Goal: Transaction & Acquisition: Purchase product/service

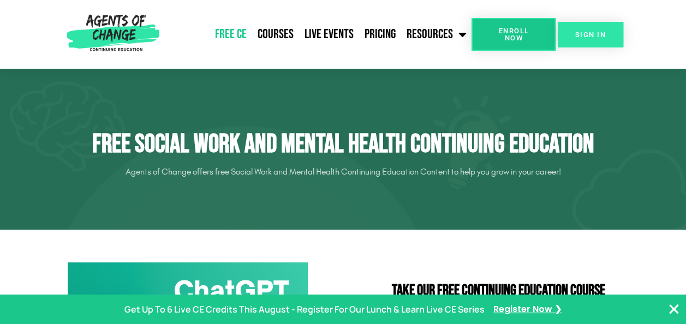
click at [597, 28] on link "SIGN IN" at bounding box center [590, 35] width 65 height 26
click at [512, 33] on span "Enroll Now" at bounding box center [513, 34] width 49 height 14
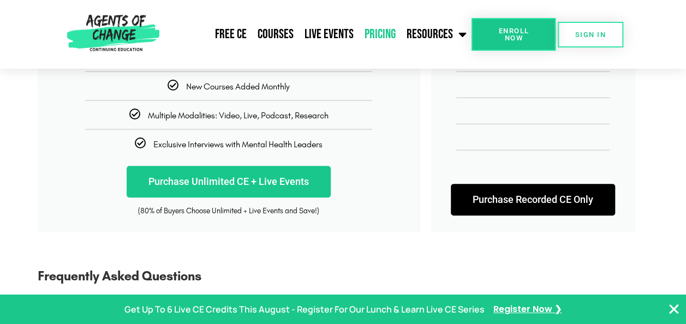
scroll to position [342, 0]
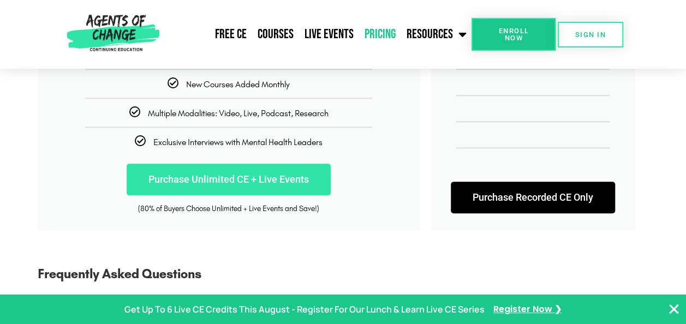
click at [244, 187] on link "Purchase Unlimited CE + Live Events" at bounding box center [229, 180] width 204 height 32
click at [270, 183] on link "Purchase Unlimited CE + Live Events" at bounding box center [229, 180] width 204 height 32
